Goal: Task Accomplishment & Management: Complete application form

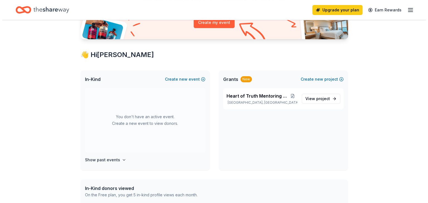
scroll to position [84, 0]
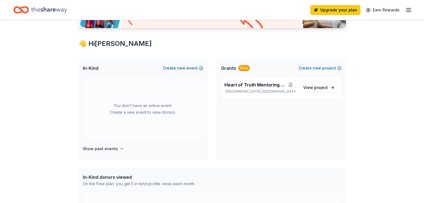
click at [177, 68] on button "Create new event" at bounding box center [183, 68] width 40 height 7
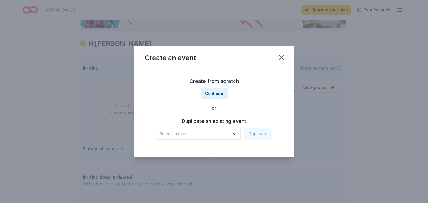
click at [217, 135] on span "Select an event" at bounding box center [195, 134] width 70 height 7
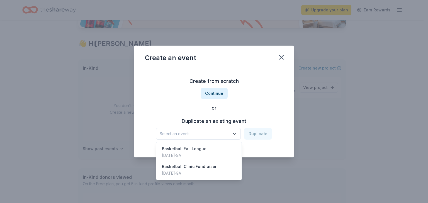
click at [186, 156] on div "Aug 23, 2025 · GA" at bounding box center [184, 155] width 45 height 7
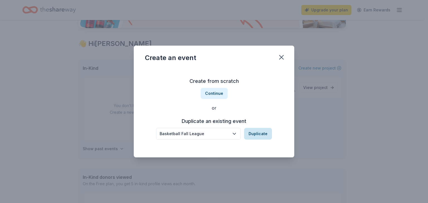
click at [257, 136] on button "Duplicate" at bounding box center [258, 134] width 28 height 12
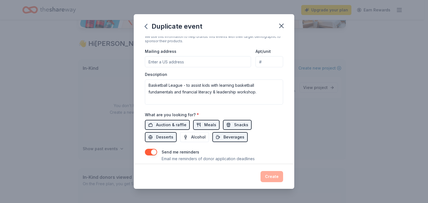
scroll to position [167, 0]
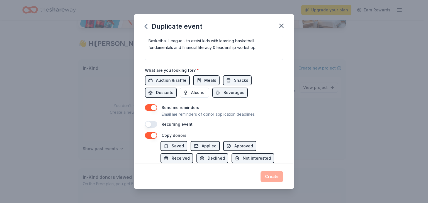
click at [269, 181] on div "Create" at bounding box center [214, 176] width 138 height 11
click at [268, 178] on div "Create" at bounding box center [214, 176] width 138 height 11
click at [156, 124] on button "button" at bounding box center [151, 124] width 12 height 7
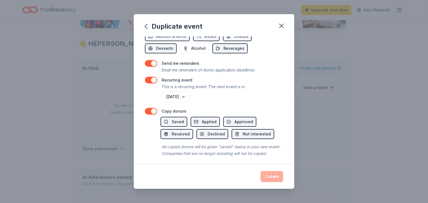
scroll to position [220, 0]
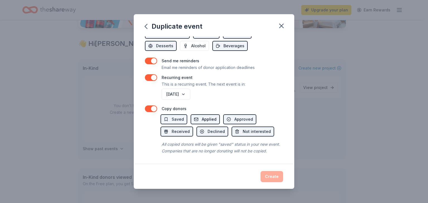
click at [212, 116] on span "Applied" at bounding box center [209, 119] width 15 height 7
click at [205, 116] on span "Applied" at bounding box center [209, 119] width 15 height 7
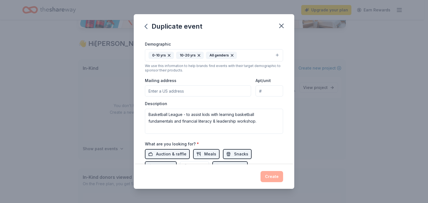
scroll to position [81, 0]
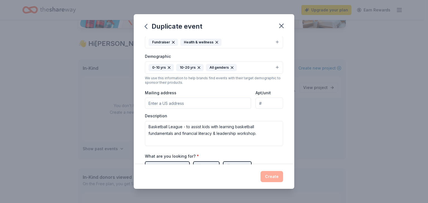
click at [163, 103] on input "Mailing address" at bounding box center [198, 103] width 106 height 11
type input "2684 Ben Hill Ave."
type input "#1"
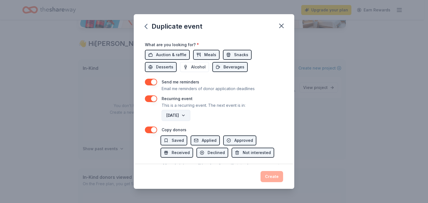
scroll to position [220, 0]
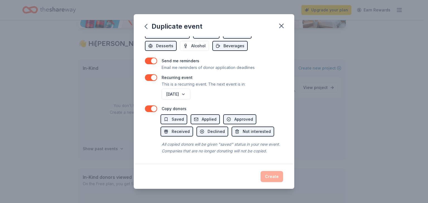
drag, startPoint x: 260, startPoint y: 162, endPoint x: 263, endPoint y: 166, distance: 5.3
click at [260, 162] on div "Event name * Basketball Fall League 22 /100 Event website www.truthathleticclub…" at bounding box center [214, 100] width 160 height 128
drag, startPoint x: 277, startPoint y: 174, endPoint x: 273, endPoint y: 176, distance: 4.7
click at [276, 175] on div "Create" at bounding box center [214, 176] width 138 height 11
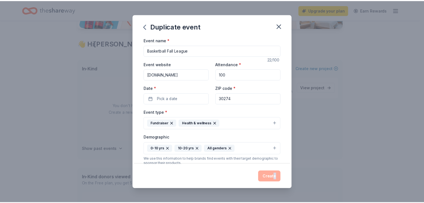
scroll to position [0, 0]
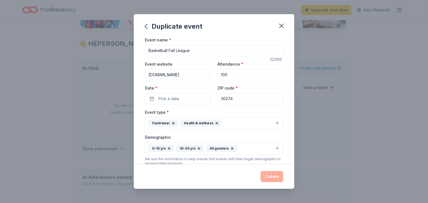
click at [162, 92] on div "Date * Pick a date" at bounding box center [178, 95] width 66 height 20
click at [164, 106] on div "Event name * Basketball Fall League 22 /100 Event website www.truthathleticclub…" at bounding box center [214, 175] width 138 height 278
click at [167, 101] on span "Pick a date" at bounding box center [168, 99] width 21 height 7
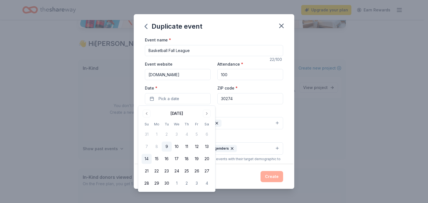
click at [145, 158] on button "14" at bounding box center [146, 159] width 10 height 10
click at [275, 131] on div "Event type * Fundraiser Health & wellness Demographic 0-10 yrs 10-20 yrs All ge…" at bounding box center [214, 168] width 138 height 118
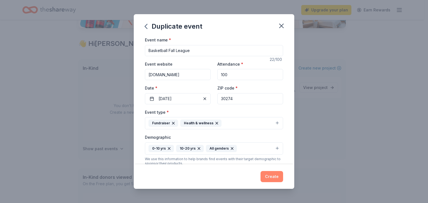
click at [275, 180] on button "Create" at bounding box center [271, 176] width 23 height 11
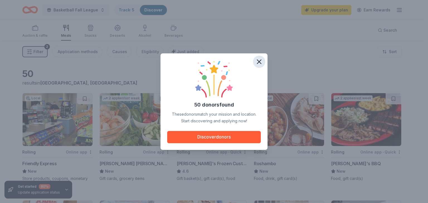
click at [258, 62] on icon "button" at bounding box center [259, 62] width 4 height 4
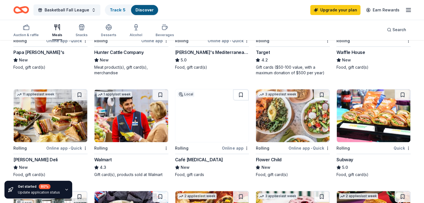
scroll to position [195, 0]
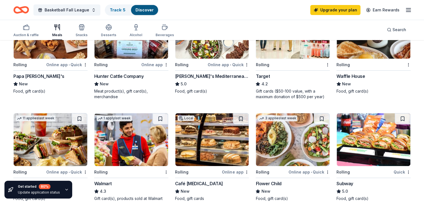
click at [30, 75] on div "Papa [PERSON_NAME]'s" at bounding box center [38, 76] width 51 height 7
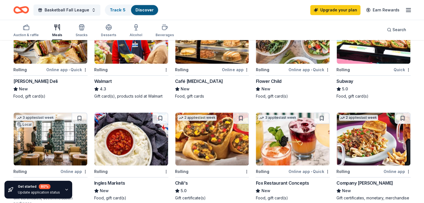
scroll to position [278, 0]
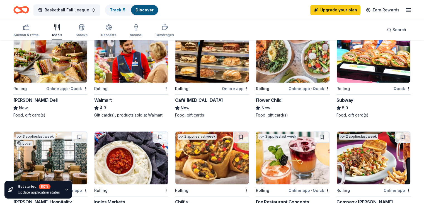
click at [134, 67] on img at bounding box center [131, 56] width 74 height 53
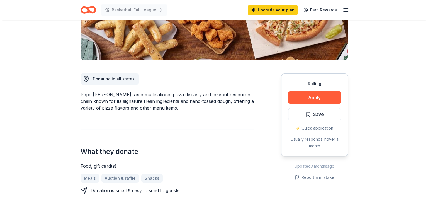
scroll to position [111, 0]
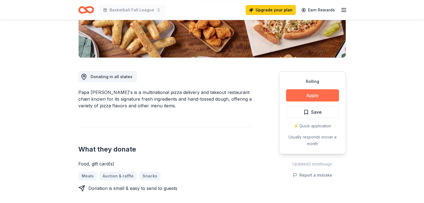
click at [326, 93] on button "Apply" at bounding box center [312, 95] width 53 height 12
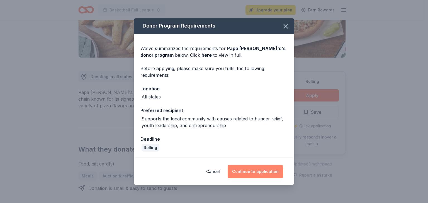
click at [259, 176] on button "Continue to application" at bounding box center [254, 171] width 55 height 13
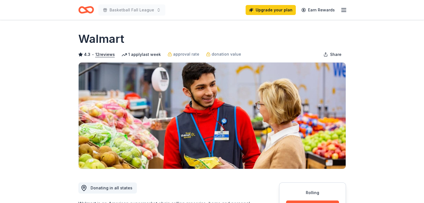
click at [341, 45] on div "Walmart" at bounding box center [211, 39] width 267 height 16
drag, startPoint x: 341, startPoint y: 45, endPoint x: 339, endPoint y: 188, distance: 143.1
click at [341, 45] on div "Walmart" at bounding box center [211, 39] width 267 height 16
